Goal: Information Seeking & Learning: Learn about a topic

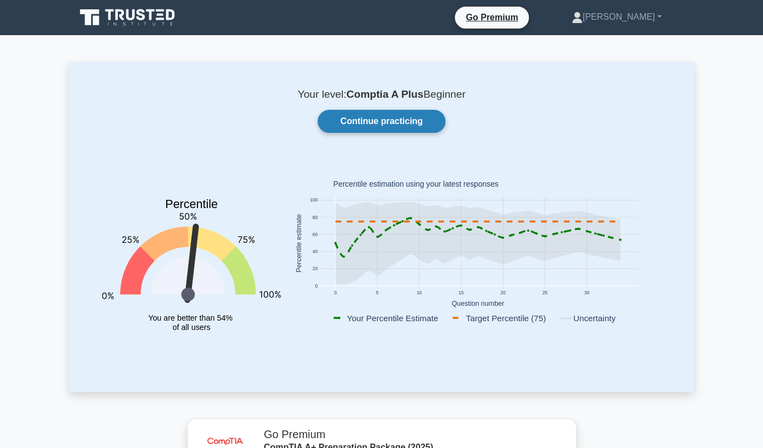
click at [386, 116] on link "Continue practicing" at bounding box center [381, 121] width 127 height 23
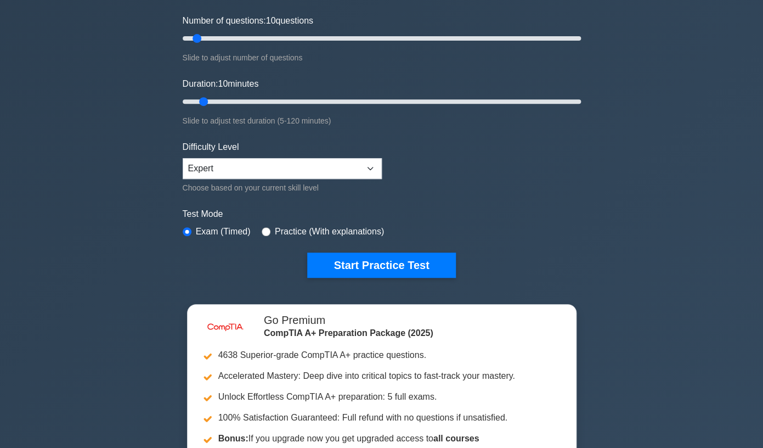
scroll to position [137, 0]
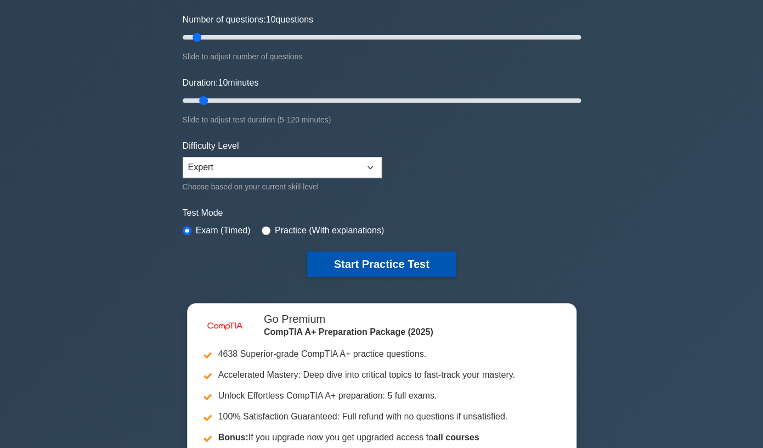
click at [402, 264] on button "Start Practice Test" at bounding box center [381, 263] width 148 height 25
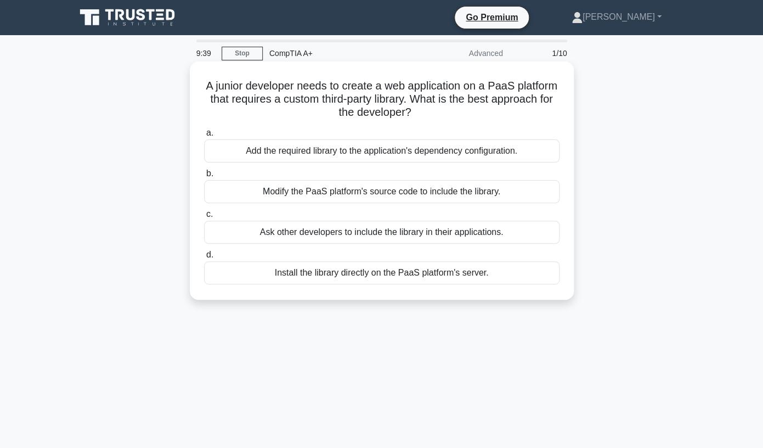
click at [399, 195] on div "Modify the PaaS platform's source code to include the library." at bounding box center [381, 191] width 355 height 23
click at [204, 177] on input "b. Modify the PaaS platform's source code to include the library." at bounding box center [204, 173] width 0 height 7
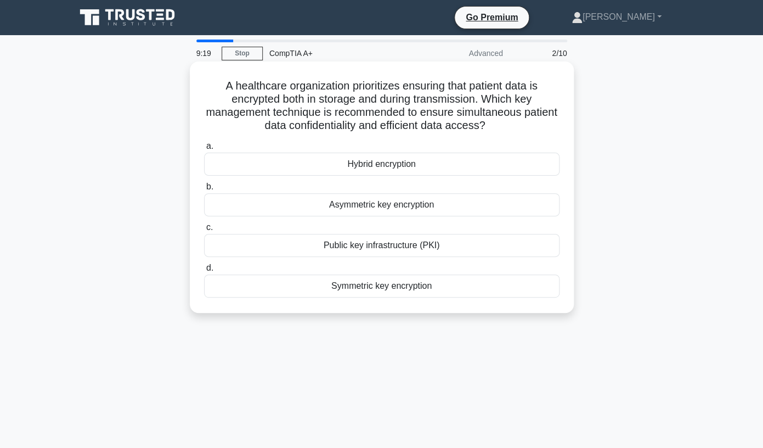
drag, startPoint x: 224, startPoint y: 83, endPoint x: 376, endPoint y: 295, distance: 260.2
click at [376, 295] on div "A healthcare organization prioritizes ensuring that patient data is encrypted b…" at bounding box center [381, 187] width 375 height 242
copy div "a. Hybrid encryption b. Asymmetric key encryption c. Public key infrastructure …"
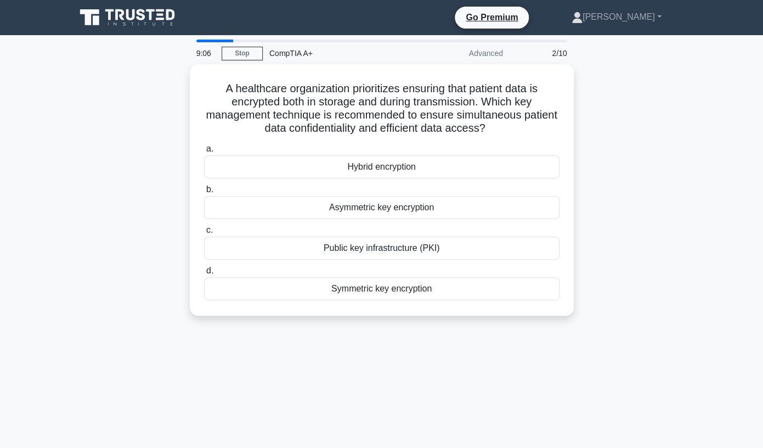
click at [625, 207] on div "A healthcare organization prioritizes ensuring that patient data is encrypted b…" at bounding box center [381, 196] width 625 height 264
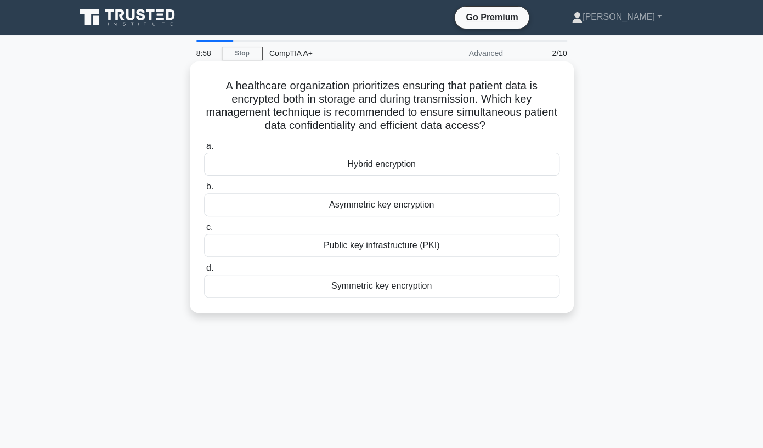
click at [409, 163] on div "Hybrid encryption" at bounding box center [381, 164] width 355 height 23
click at [204, 150] on input "a. Hybrid encryption" at bounding box center [204, 146] width 0 height 7
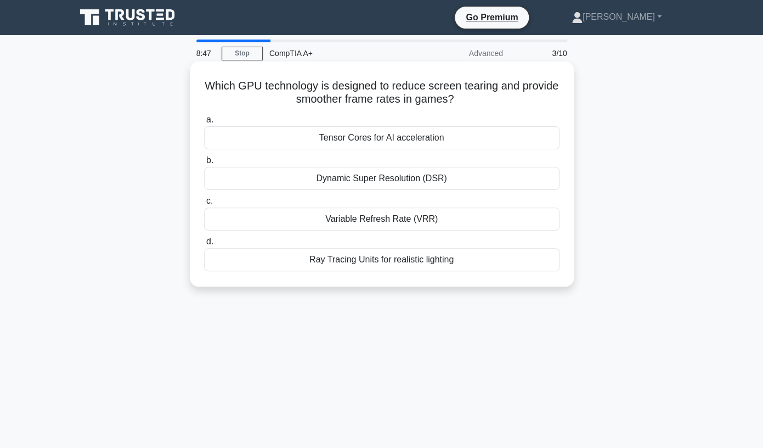
click at [403, 182] on div "Dynamic Super Resolution (DSR)" at bounding box center [381, 178] width 355 height 23
click at [204, 164] on input "b. Dynamic Super Resolution (DSR)" at bounding box center [204, 160] width 0 height 7
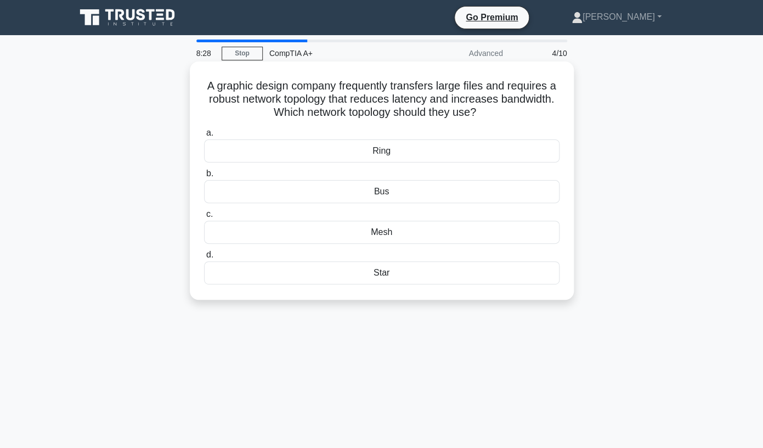
click at [387, 275] on div "Star" at bounding box center [381, 272] width 355 height 23
click at [204, 258] on input "d. Star" at bounding box center [204, 254] width 0 height 7
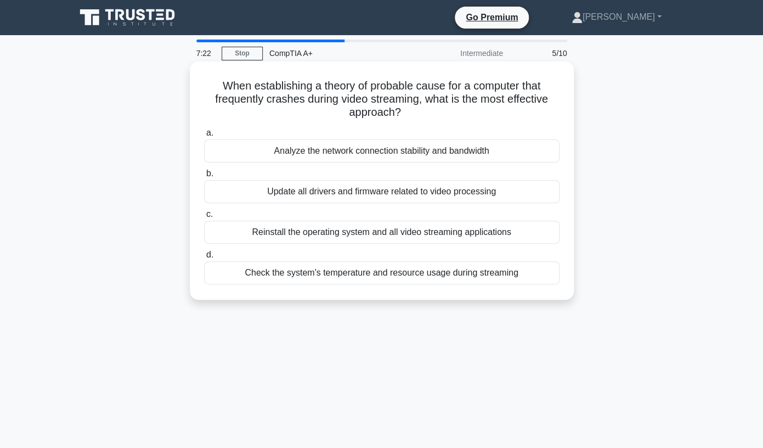
click at [398, 149] on div "Analyze the network connection stability and bandwidth" at bounding box center [381, 150] width 355 height 23
click at [204, 137] on input "a. Analyze the network connection stability and bandwidth" at bounding box center [204, 132] width 0 height 7
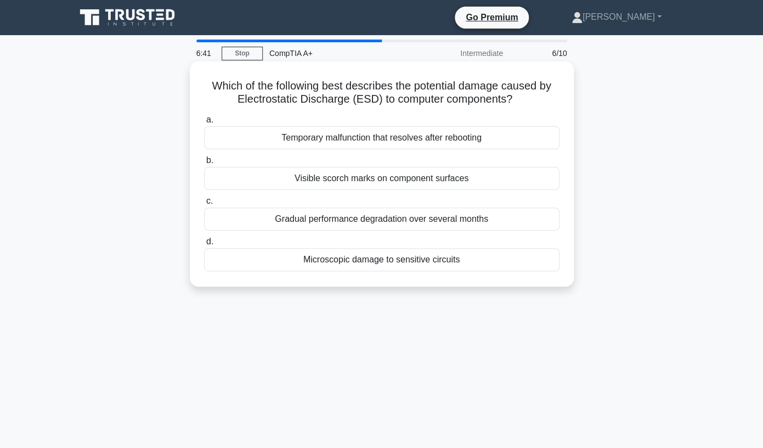
click at [353, 188] on div "Visible scorch marks on component surfaces" at bounding box center [381, 178] width 355 height 23
click at [204, 164] on input "b. Visible scorch marks on component surfaces" at bounding box center [204, 160] width 0 height 7
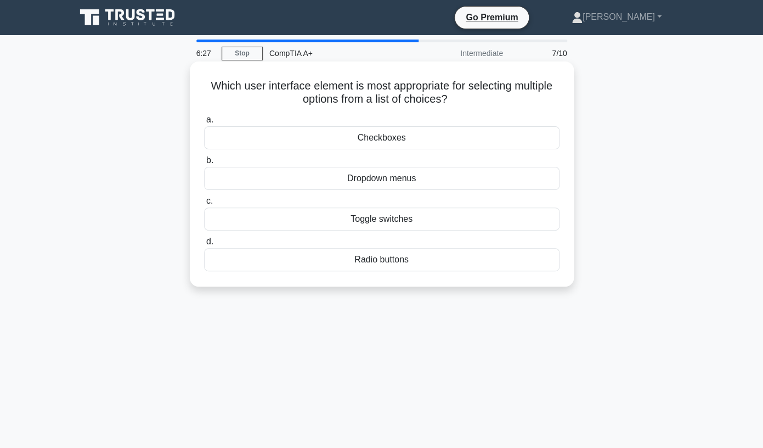
click at [375, 179] on div "Dropdown menus" at bounding box center [381, 178] width 355 height 23
click at [204, 164] on input "b. Dropdown menus" at bounding box center [204, 160] width 0 height 7
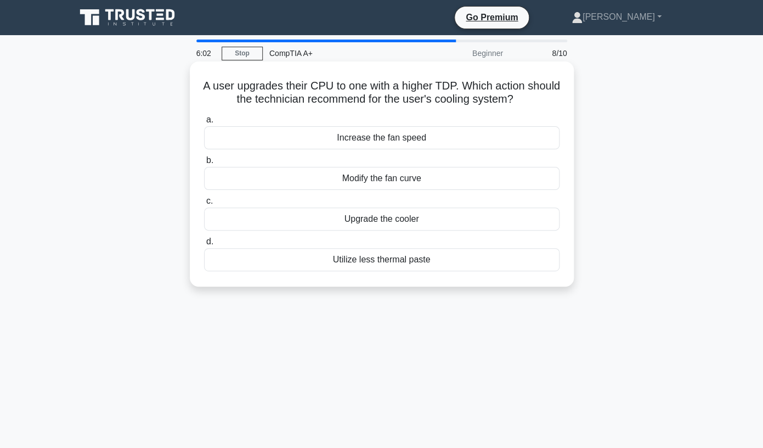
click at [380, 222] on div "Upgrade the cooler" at bounding box center [381, 218] width 355 height 23
click at [204, 205] on input "c. Upgrade the cooler" at bounding box center [204, 200] width 0 height 7
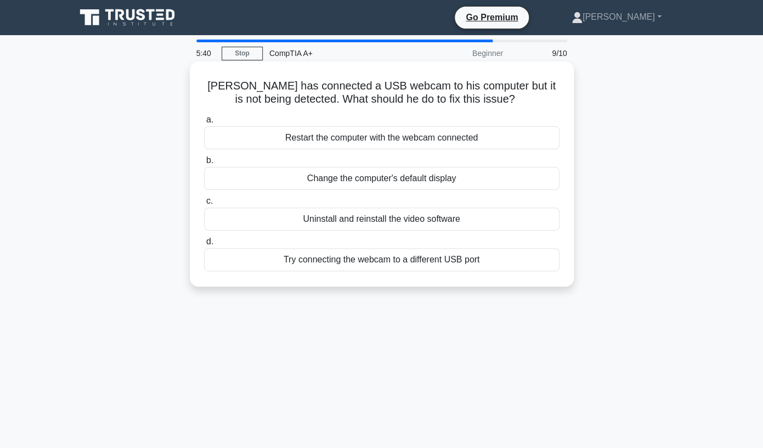
click at [377, 263] on div "Try connecting the webcam to a different USB port" at bounding box center [381, 259] width 355 height 23
click at [204, 245] on input "d. Try connecting the webcam to a different USB port" at bounding box center [204, 241] width 0 height 7
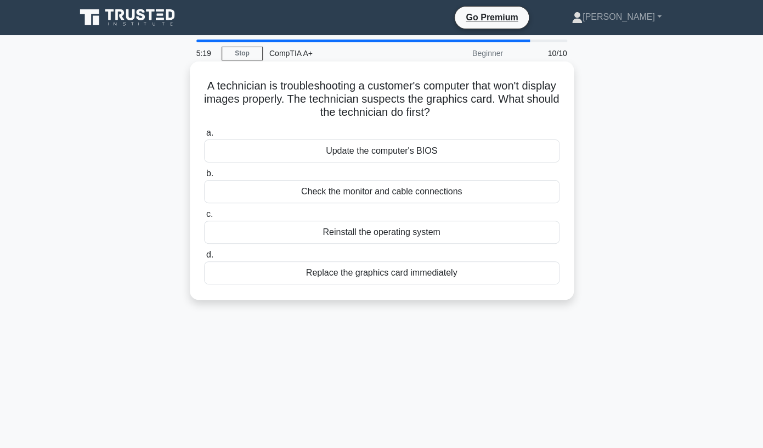
click at [415, 191] on div "Check the monitor and cable connections" at bounding box center [381, 191] width 355 height 23
click at [204, 177] on input "b. Check the monitor and cable connections" at bounding box center [204, 173] width 0 height 7
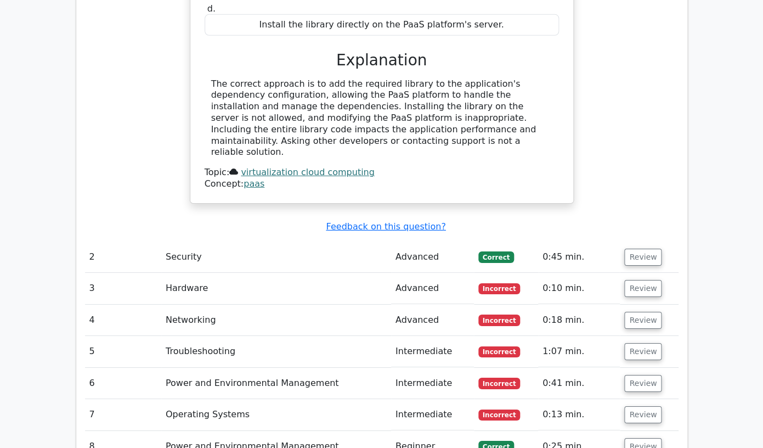
scroll to position [1155, 0]
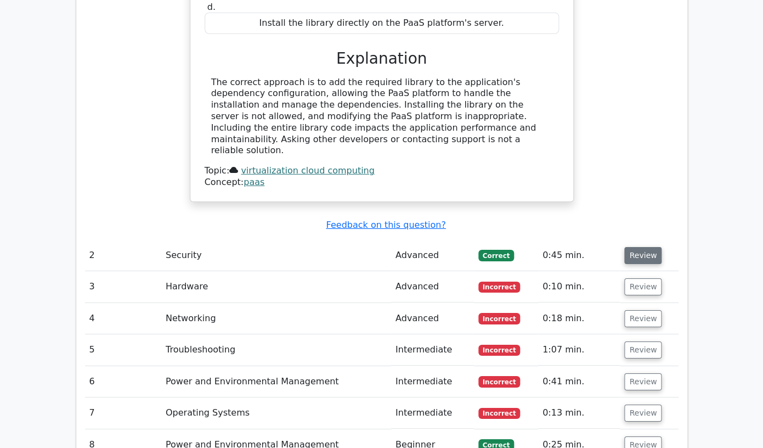
click at [633, 247] on button "Review" at bounding box center [642, 255] width 37 height 17
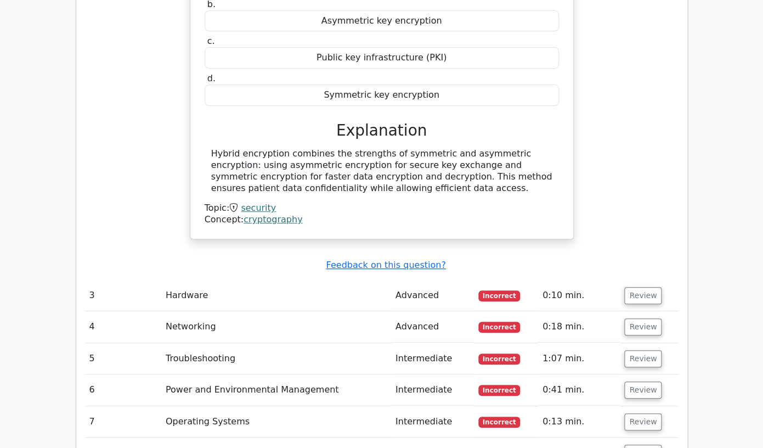
scroll to position [1610, 0]
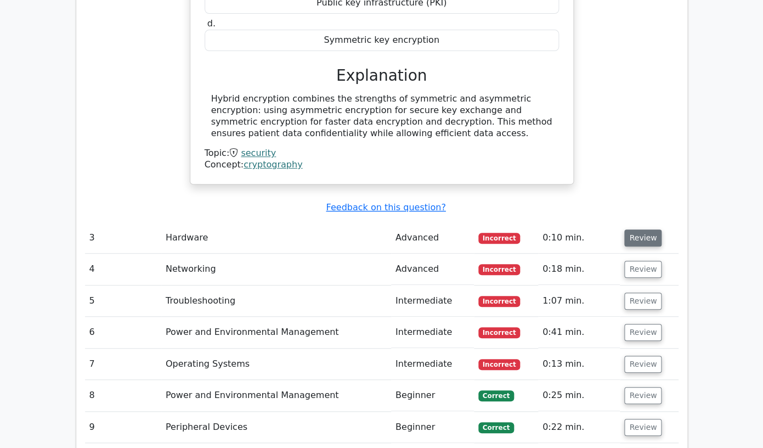
click at [640, 229] on button "Review" at bounding box center [642, 237] width 37 height 17
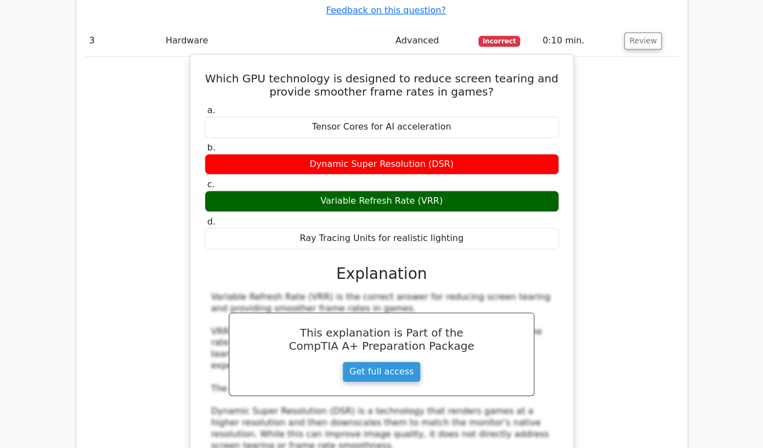
scroll to position [1809, 0]
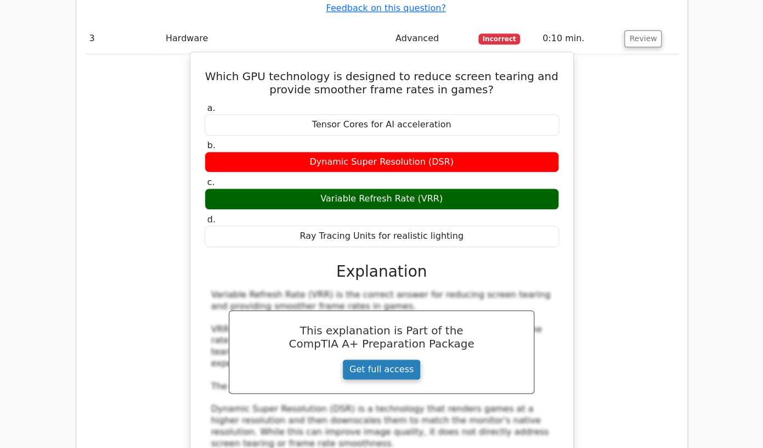
click at [386, 359] on link "Get full access" at bounding box center [381, 369] width 78 height 21
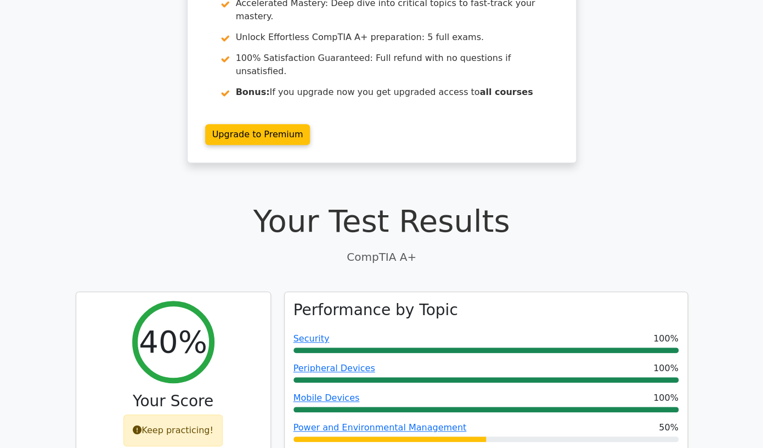
scroll to position [164, 0]
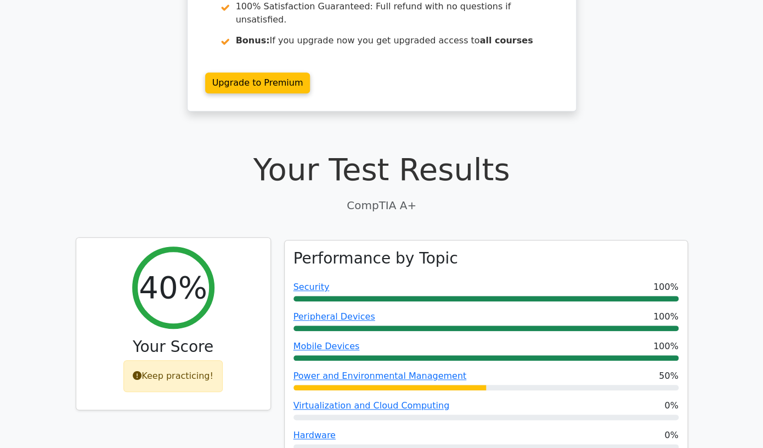
click at [171, 360] on div "Keep practicing!" at bounding box center [172, 376] width 99 height 32
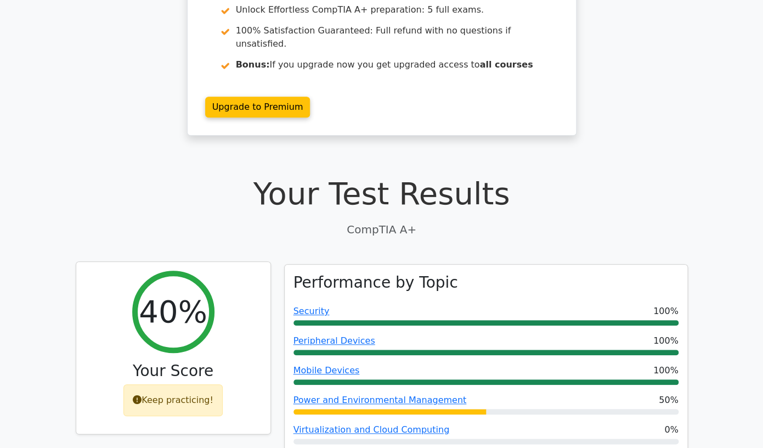
scroll to position [208, 0]
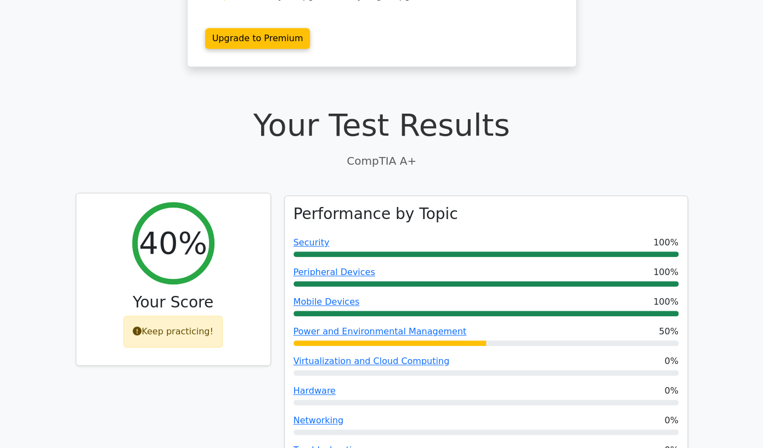
click at [179, 315] on div "Keep practicing!" at bounding box center [172, 331] width 99 height 32
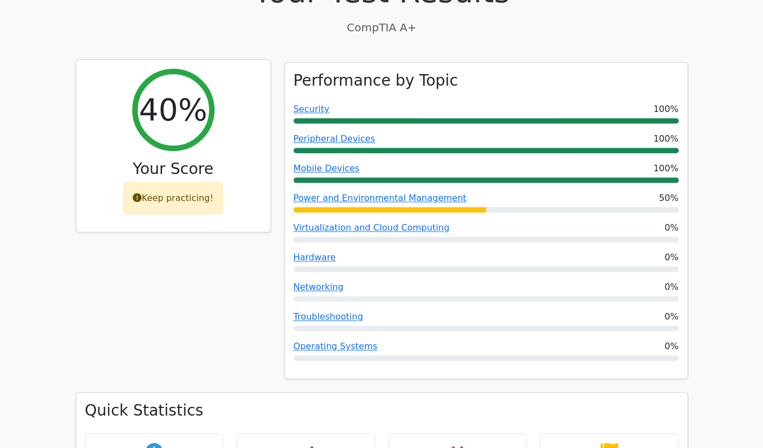
scroll to position [0, 0]
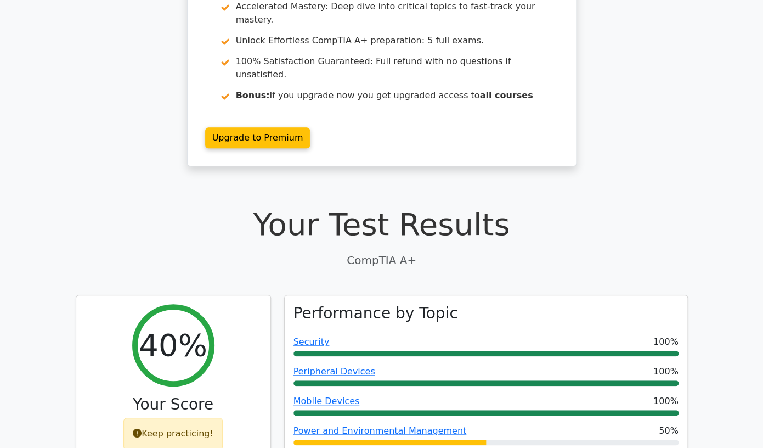
scroll to position [165, 0]
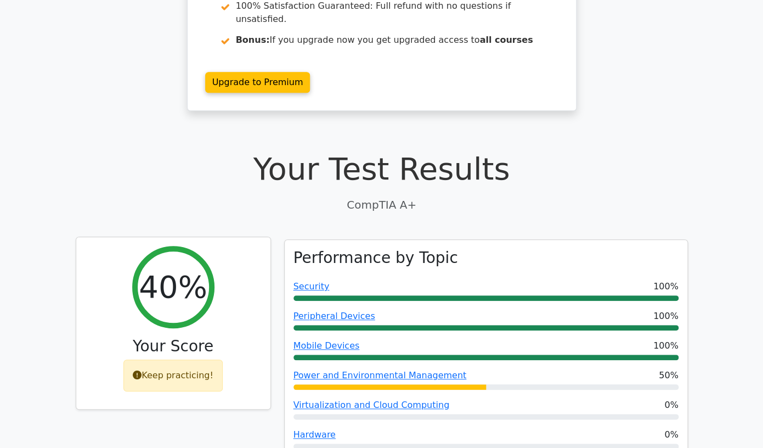
click at [182, 359] on div "Keep practicing!" at bounding box center [172, 375] width 99 height 32
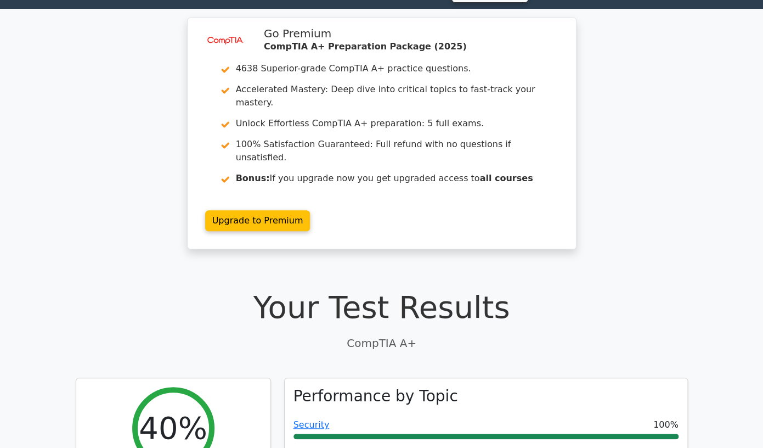
scroll to position [0, 0]
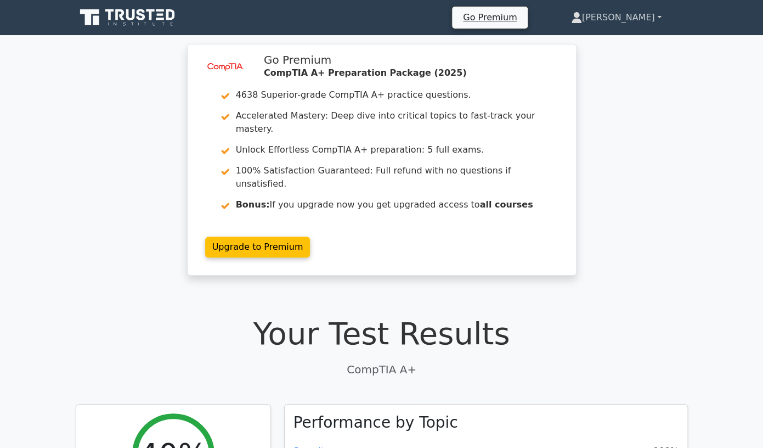
click at [648, 19] on link "[PERSON_NAME]" at bounding box center [616, 18] width 143 height 22
click at [143, 21] on icon at bounding box center [128, 17] width 105 height 21
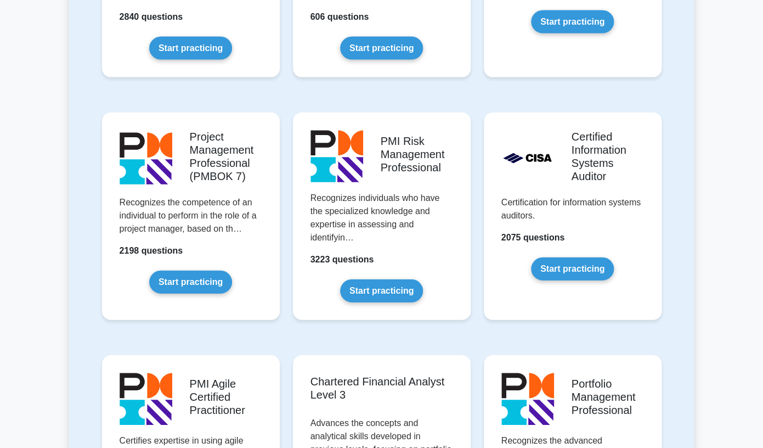
scroll to position [891, 0]
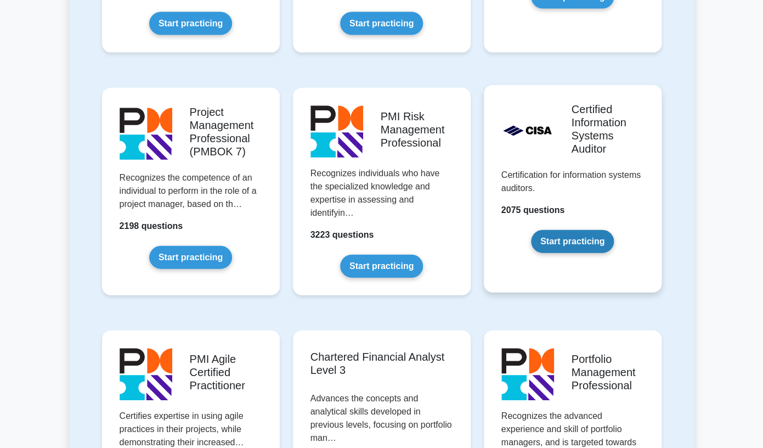
click at [568, 242] on link "Start practicing" at bounding box center [572, 241] width 83 height 23
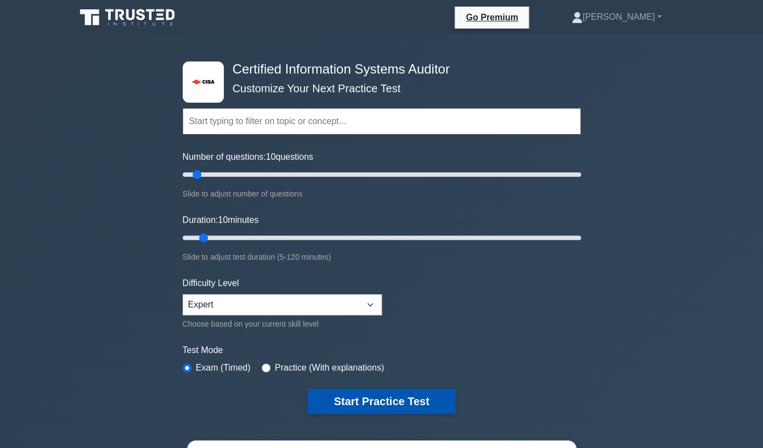
click at [392, 402] on button "Start Practice Test" at bounding box center [381, 400] width 148 height 25
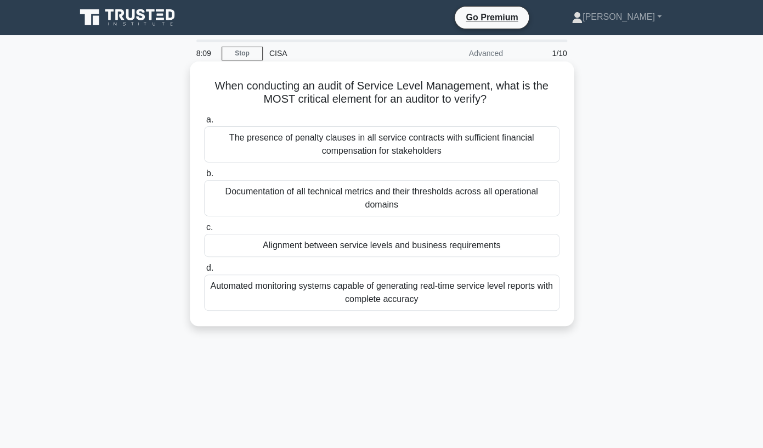
click at [436, 204] on div "Documentation of all technical metrics and their thresholds across all operatio…" at bounding box center [381, 198] width 355 height 36
click at [204, 177] on input "b. Documentation of all technical metrics and their thresholds across all opera…" at bounding box center [204, 173] width 0 height 7
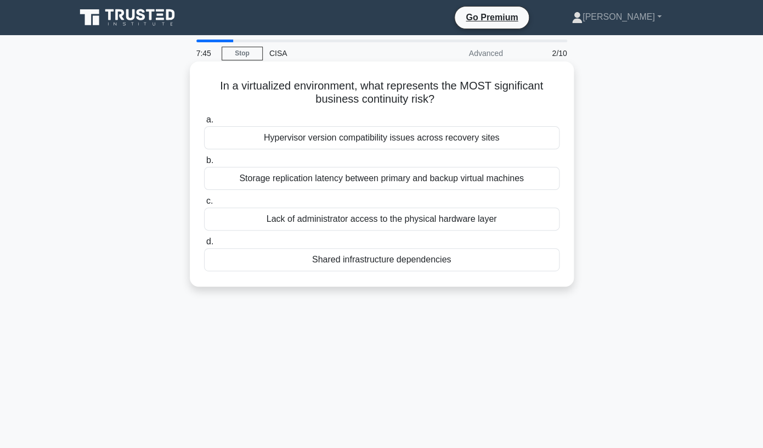
click at [427, 176] on div "Storage replication latency between primary and backup virtual machines" at bounding box center [381, 178] width 355 height 23
click at [204, 164] on input "b. Storage replication latency between primary and backup virtual machines" at bounding box center [204, 160] width 0 height 7
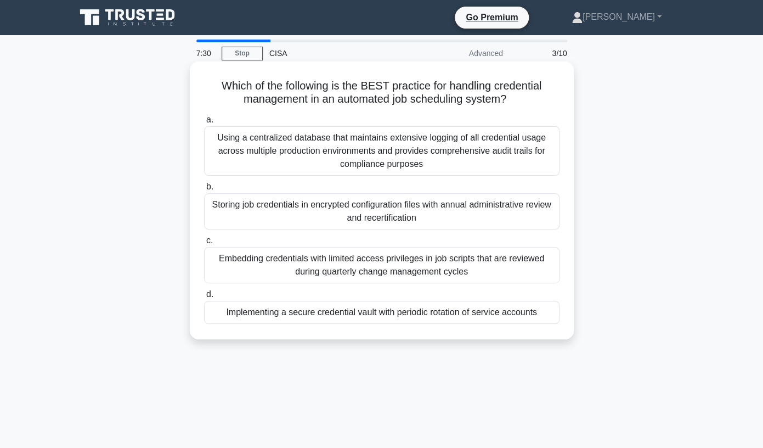
click at [372, 272] on div "Embedding credentials with limited access privileges in job scripts that are re…" at bounding box center [381, 265] width 355 height 36
click at [204, 244] on input "c. Embedding credentials with limited access privileges in job scripts that are…" at bounding box center [204, 240] width 0 height 7
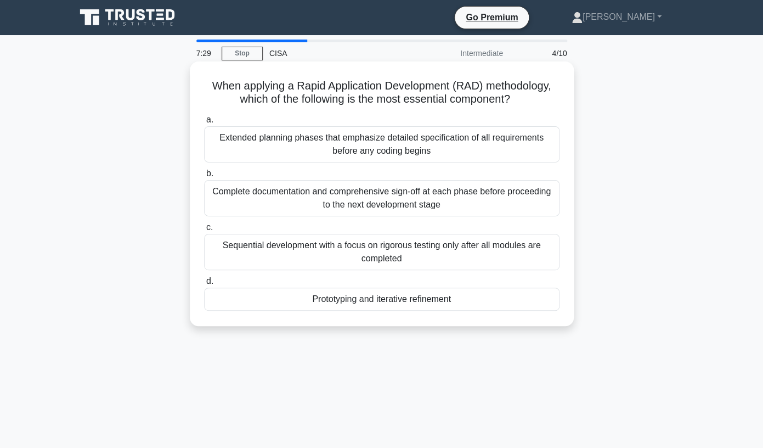
click at [371, 160] on div "Extended planning phases that emphasize detailed specification of all requireme…" at bounding box center [381, 144] width 355 height 36
click at [204, 123] on input "a. Extended planning phases that emphasize detailed specification of all requir…" at bounding box center [204, 119] width 0 height 7
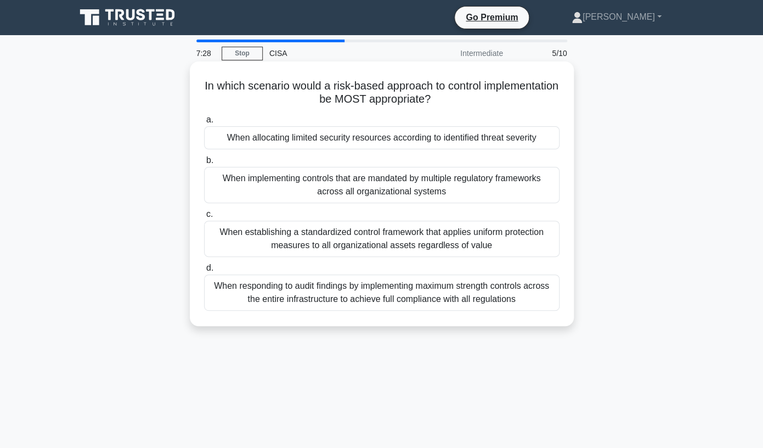
click at [371, 193] on div "When implementing controls that are mandated by multiple regulatory frameworks …" at bounding box center [381, 185] width 355 height 36
click at [204, 164] on input "b. When implementing controls that are mandated by multiple regulatory framewor…" at bounding box center [204, 160] width 0 height 7
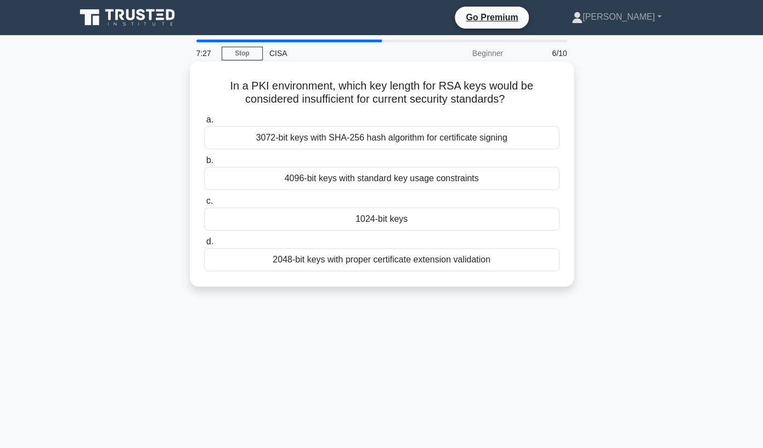
click at [373, 225] on div "1024-bit keys" at bounding box center [381, 218] width 355 height 23
click at [204, 205] on input "c. 1024-bit keys" at bounding box center [204, 200] width 0 height 7
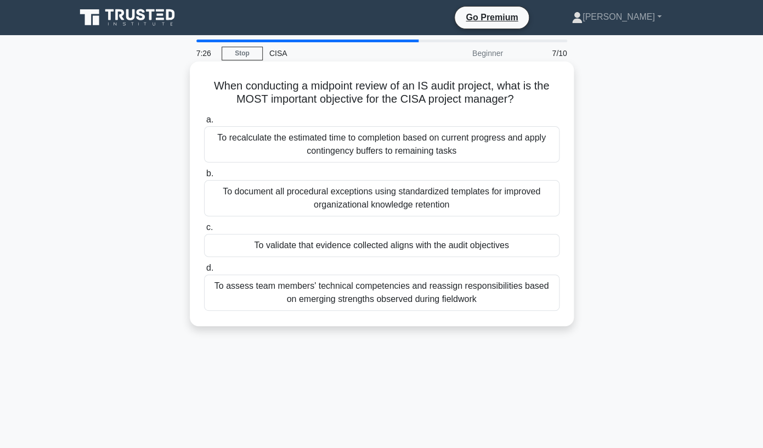
click at [371, 253] on div "To validate that evidence collected aligns with the audit objectives" at bounding box center [381, 245] width 355 height 23
click at [204, 231] on input "c. To validate that evidence collected aligns with the audit objectives" at bounding box center [204, 227] width 0 height 7
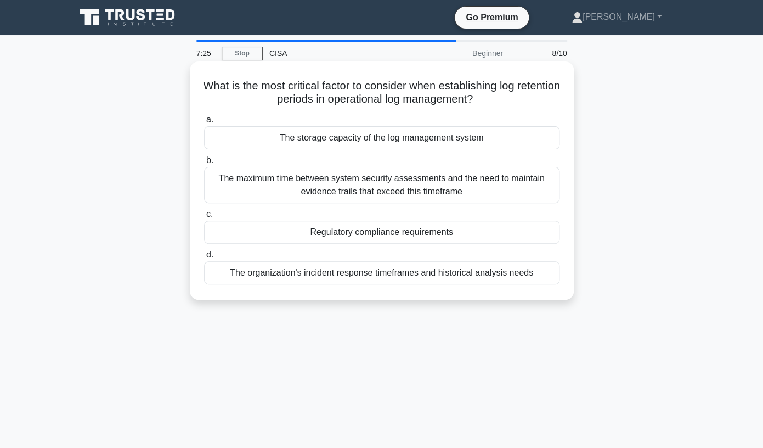
click at [373, 147] on div "The storage capacity of the log management system" at bounding box center [381, 137] width 355 height 23
click at [204, 123] on input "a. The storage capacity of the log management system" at bounding box center [204, 119] width 0 height 7
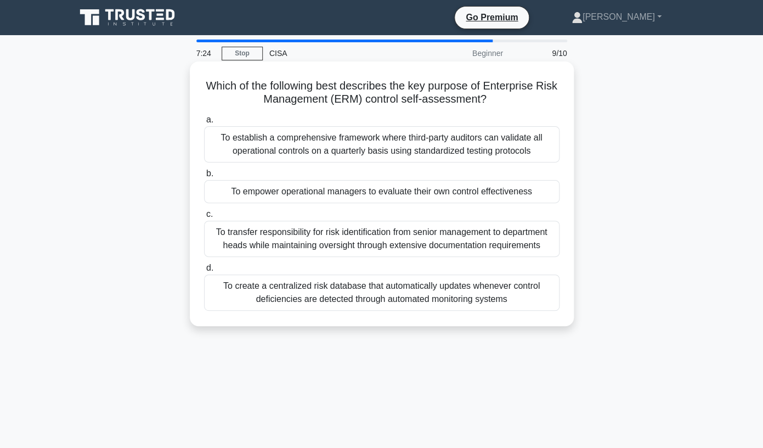
click at [375, 195] on div "To empower operational managers to evaluate their own control effectiveness" at bounding box center [381, 191] width 355 height 23
click at [204, 177] on input "b. To empower operational managers to evaluate their own control effectiveness" at bounding box center [204, 173] width 0 height 7
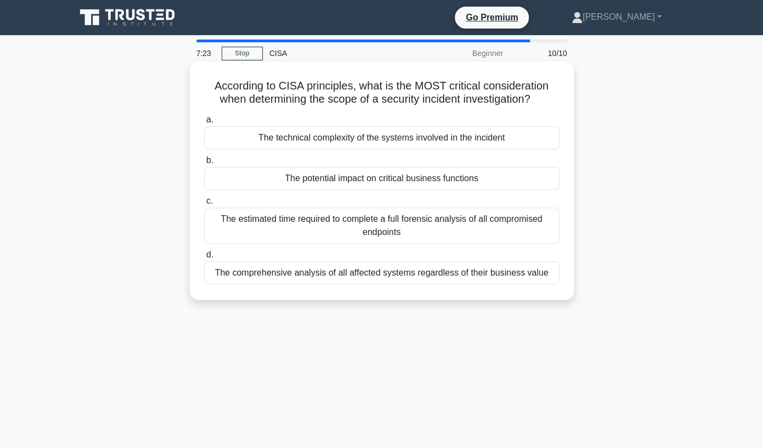
click at [374, 230] on div "The estimated time required to complete a full forensic analysis of all comprom…" at bounding box center [381, 225] width 355 height 36
click at [204, 205] on input "c. The estimated time required to complete a full forensic analysis of all comp…" at bounding box center [204, 200] width 0 height 7
